Goal: Transaction & Acquisition: Purchase product/service

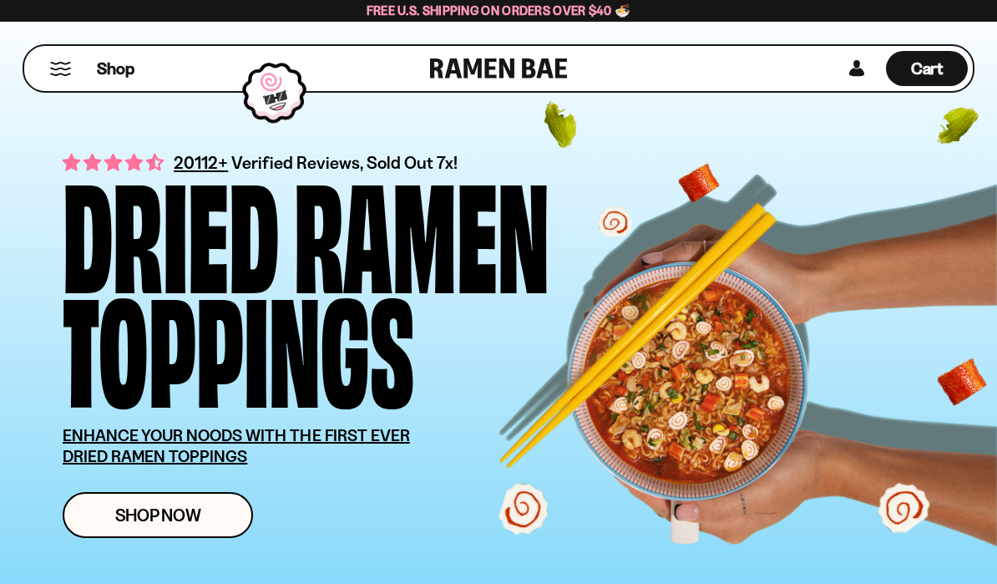
click at [121, 511] on span "Shop Now" at bounding box center [158, 515] width 86 height 18
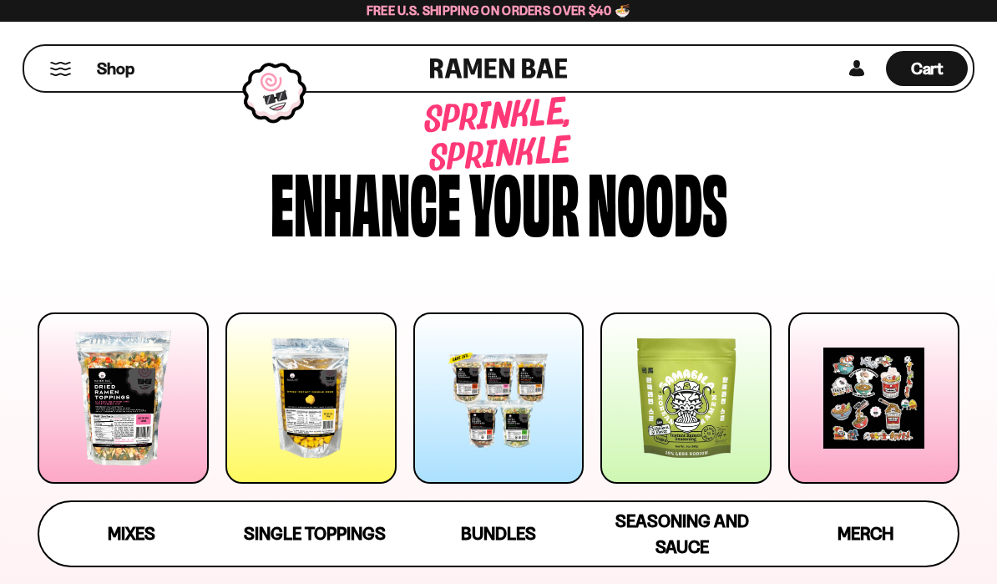
click at [104, 403] on div at bounding box center [123, 397] width 171 height 171
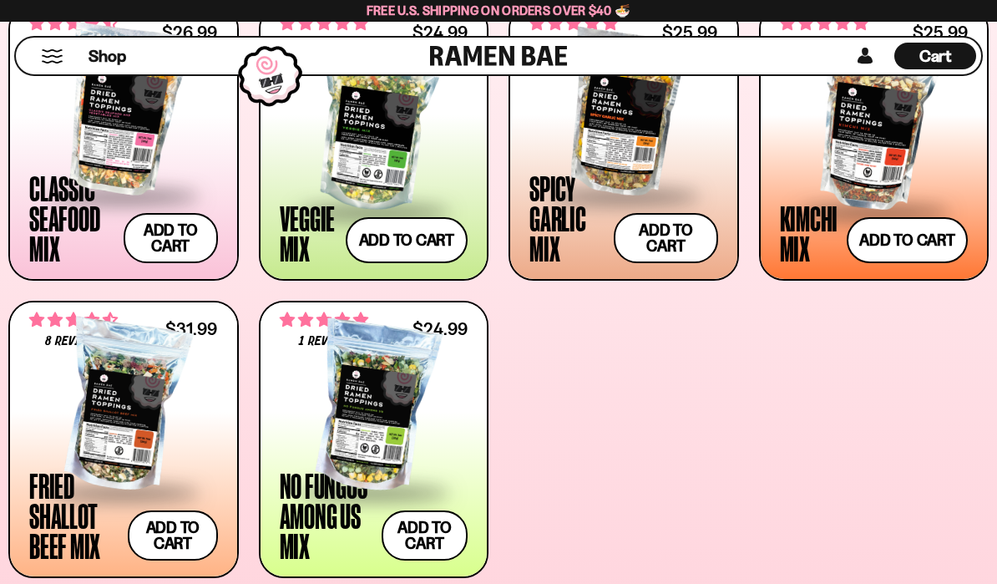
scroll to position [671, 0]
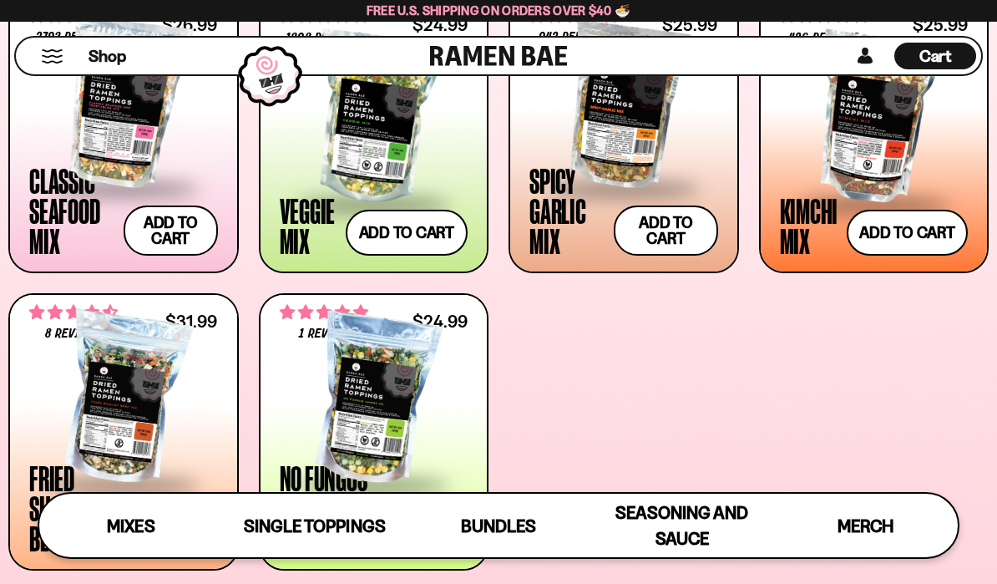
click at [366, 162] on div at bounding box center [374, 118] width 189 height 167
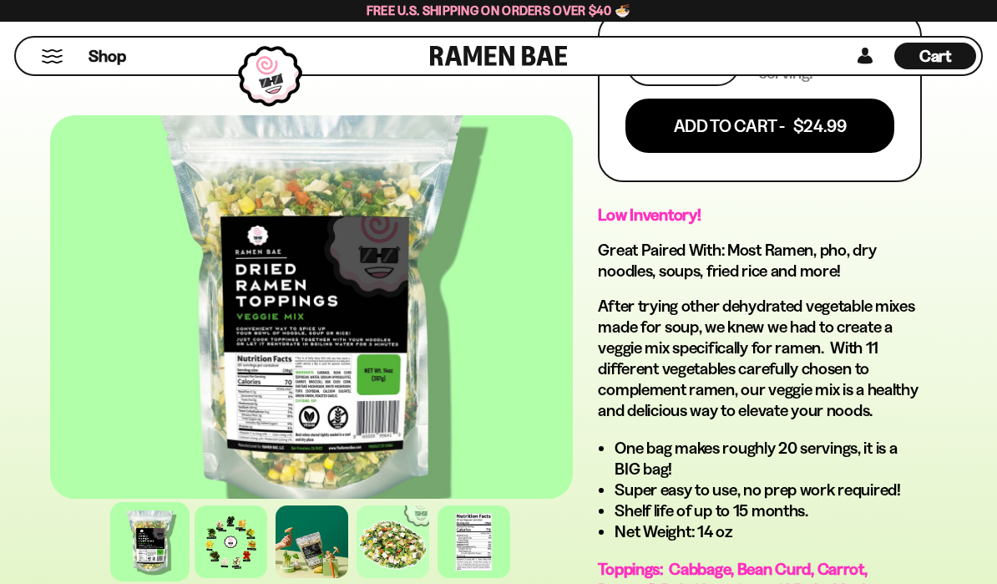
click at [67, 430] on div at bounding box center [311, 306] width 523 height 383
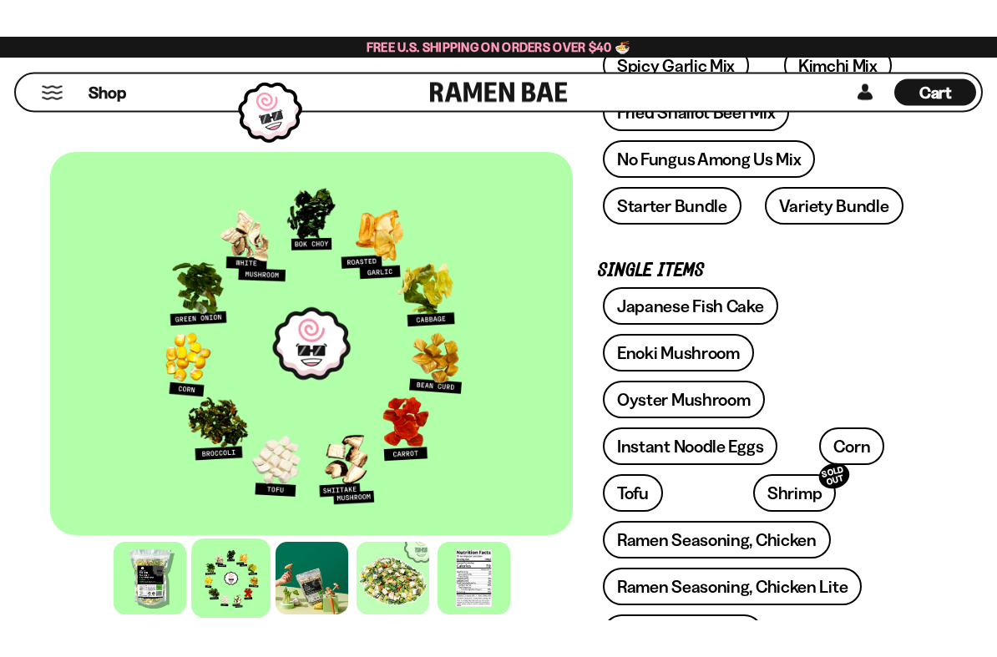
scroll to position [413, 0]
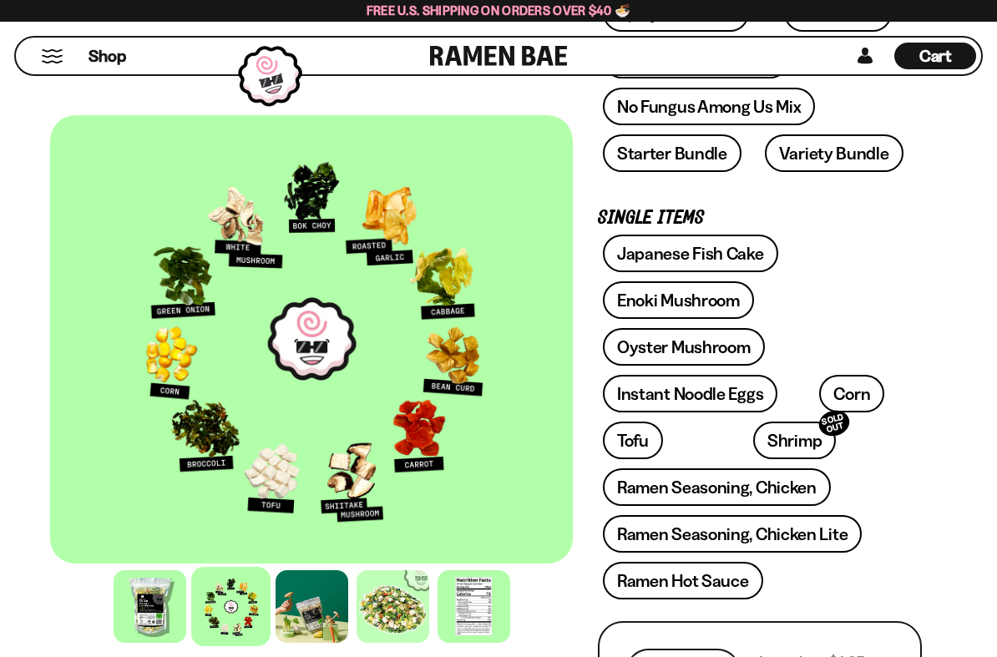
click at [648, 160] on link "Starter Bundle" at bounding box center [672, 153] width 139 height 38
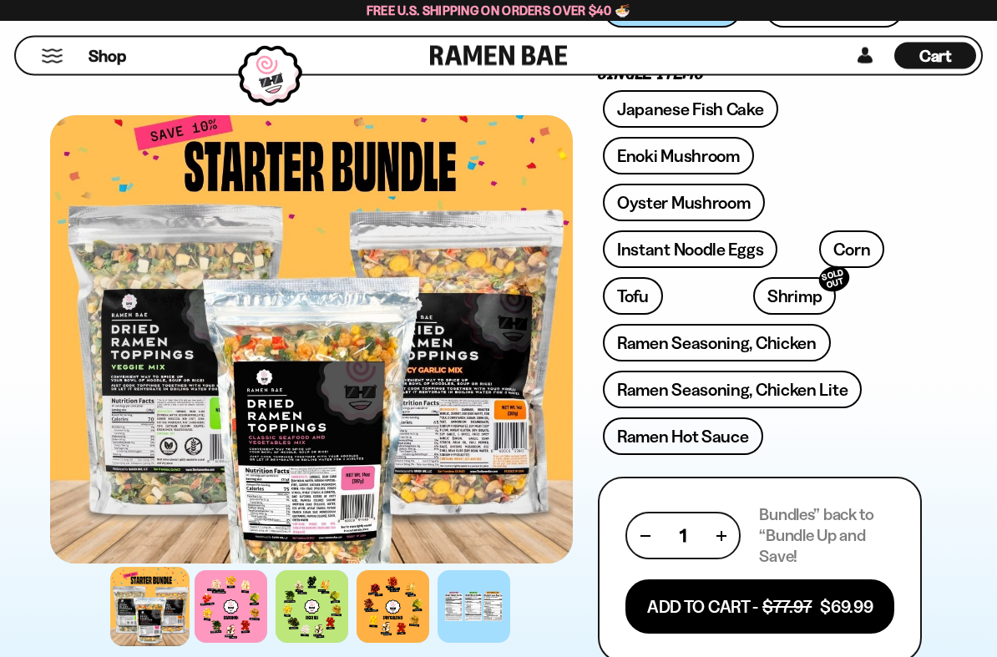
scroll to position [559, 0]
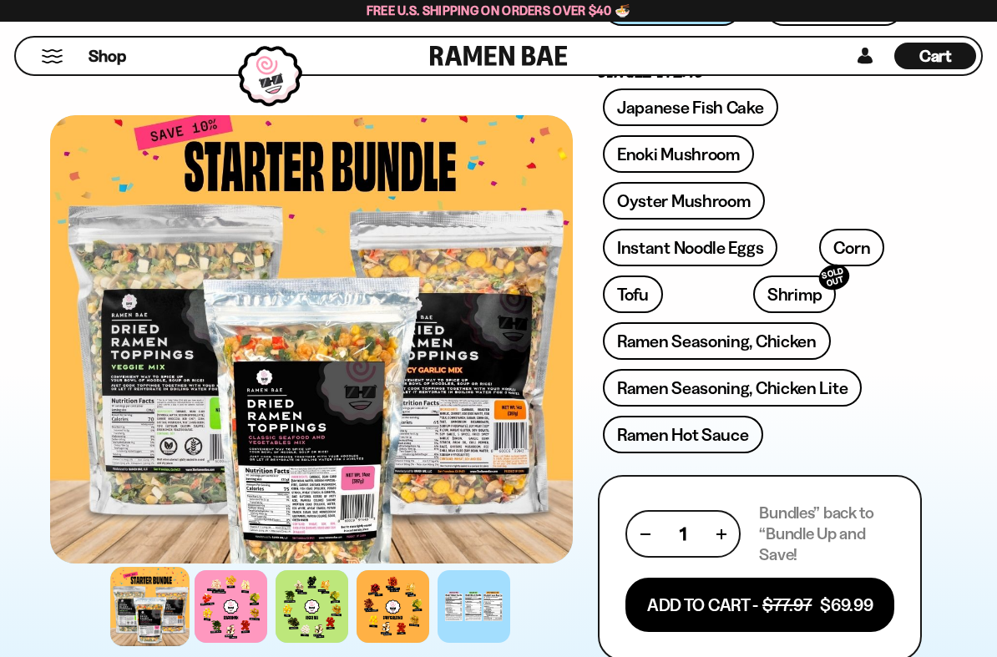
click at [696, 583] on button "Add To Cart - $77.97 $69.99" at bounding box center [759, 605] width 269 height 54
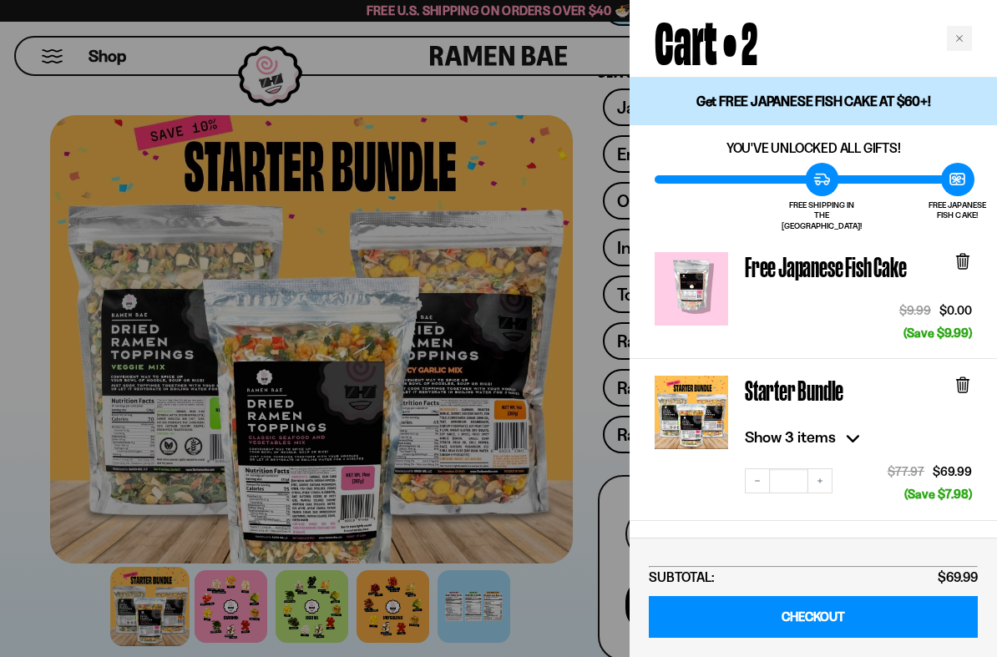
click at [735, 583] on link "CHECKOUT" at bounding box center [813, 617] width 329 height 43
